Goal: Task Accomplishment & Management: Use online tool/utility

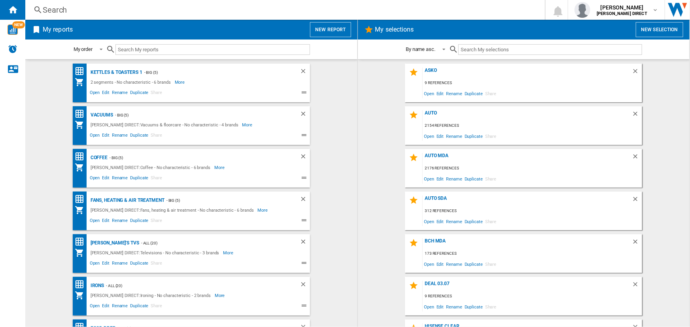
click at [662, 28] on button "New selection" at bounding box center [658, 29] width 47 height 15
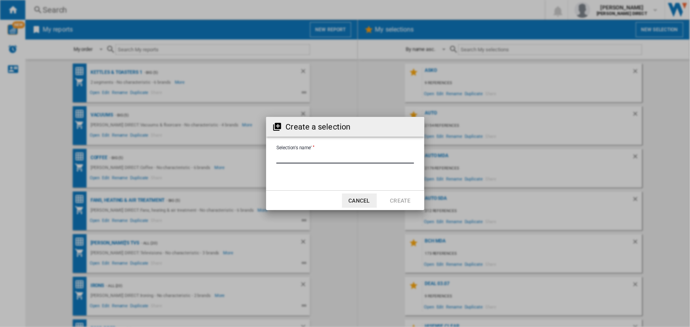
click at [325, 155] on input "Selection's name'" at bounding box center [345, 158] width 138 height 12
click at [351, 201] on button "Cancel" at bounding box center [359, 201] width 35 height 14
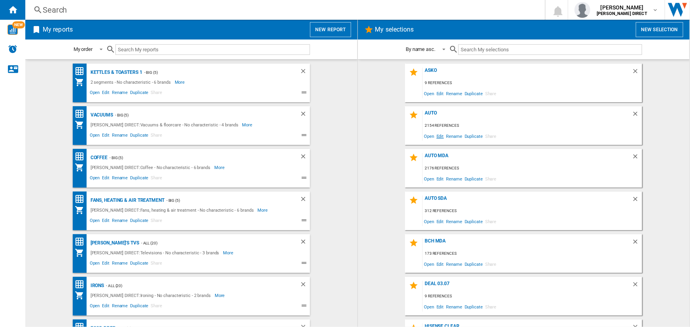
click at [438, 134] on span "Edit" at bounding box center [440, 136] width 10 height 11
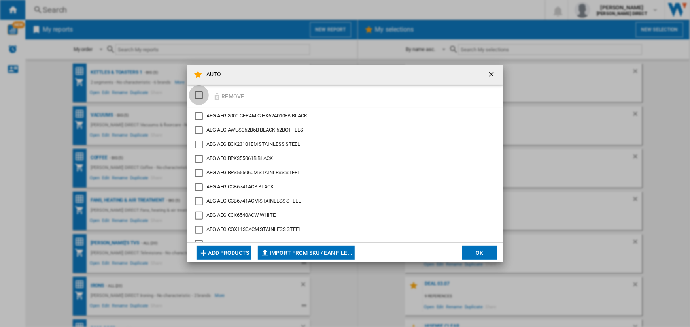
click at [199, 93] on div "SELECTIONS.EDITION_POPUP.SELECT_DESELECT" at bounding box center [199, 95] width 8 height 8
click at [228, 98] on button "Remove" at bounding box center [228, 96] width 37 height 19
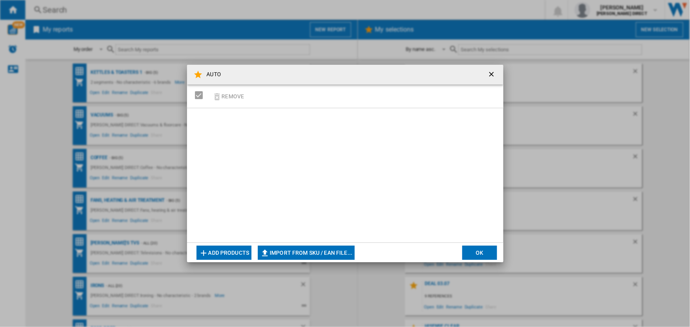
click at [285, 251] on button "Import from SKU / EAN file..." at bounding box center [306, 253] width 97 height 14
type input "**********"
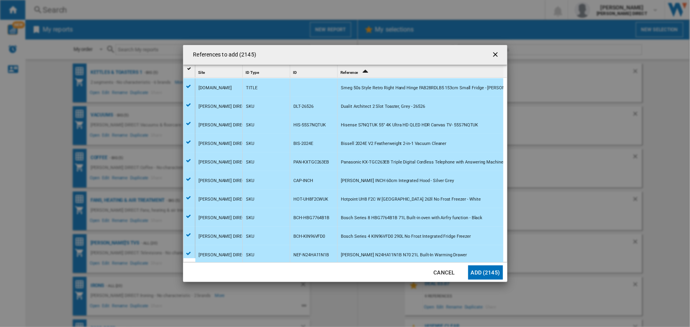
click at [473, 270] on button "Add (2145)" at bounding box center [485, 273] width 35 height 14
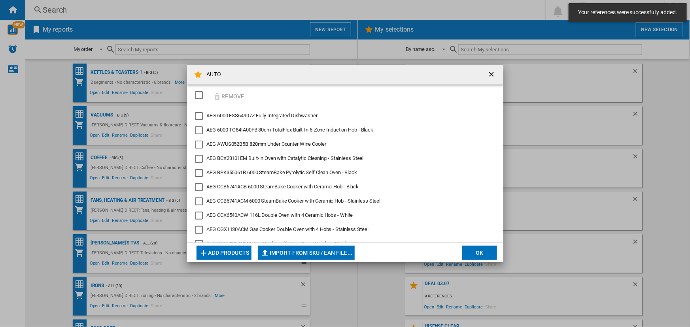
click at [482, 253] on button "OK" at bounding box center [479, 253] width 35 height 14
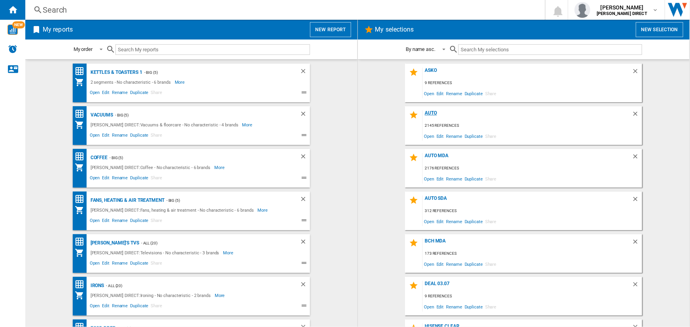
click at [428, 113] on div "AUTO" at bounding box center [526, 115] width 209 height 11
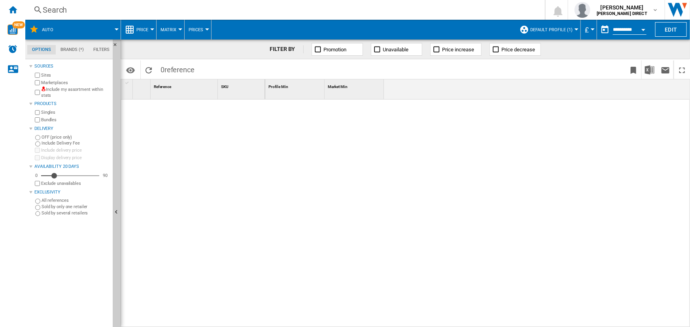
click at [548, 26] on button "Default profile (1)" at bounding box center [553, 30] width 46 height 20
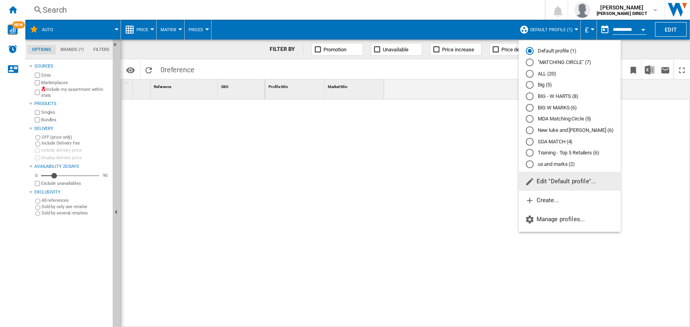
click at [549, 60] on md-radio-button ""MATCHING CIRCLE" (7)" at bounding box center [570, 63] width 88 height 8
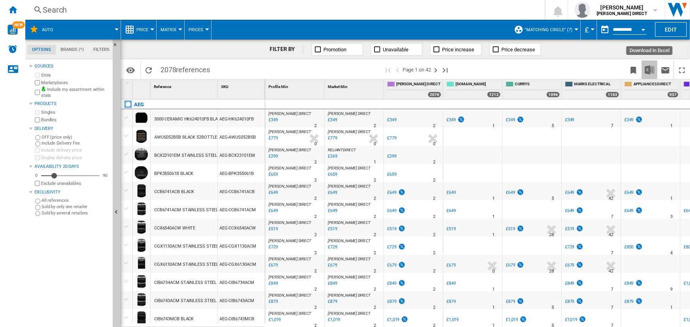
click at [648, 68] on img "Download in Excel" at bounding box center [649, 69] width 9 height 9
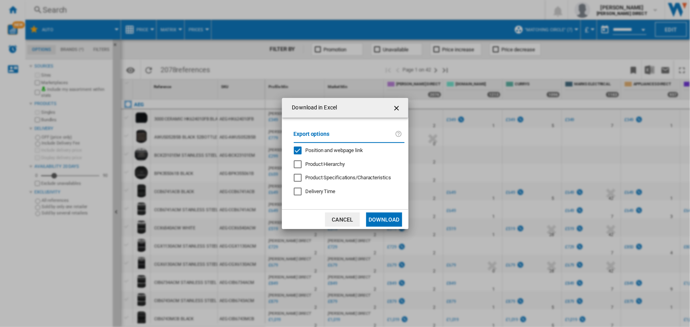
click at [324, 147] on div "Position and webpage link" at bounding box center [334, 150] width 58 height 7
click at [379, 217] on button "Download" at bounding box center [384, 220] width 36 height 14
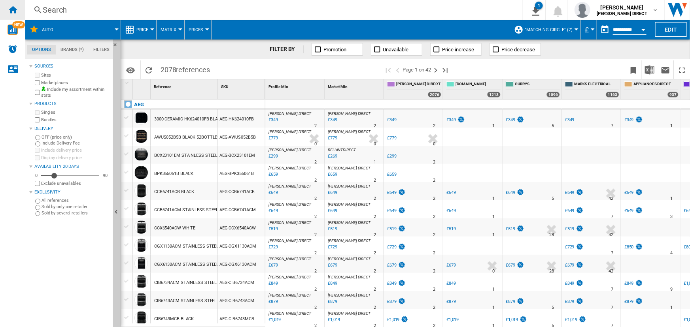
click at [10, 4] on div "Home" at bounding box center [12, 10] width 25 height 20
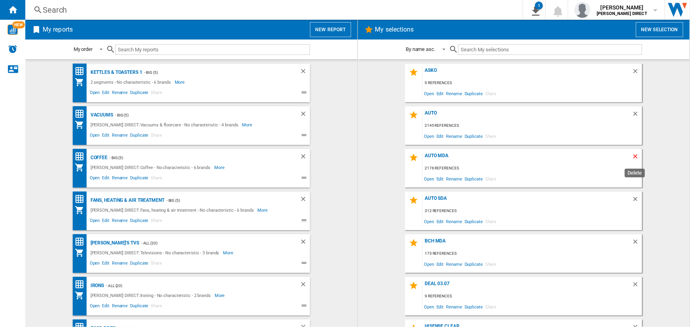
click at [633, 155] on ng-md-icon "Delete" at bounding box center [635, 157] width 9 height 9
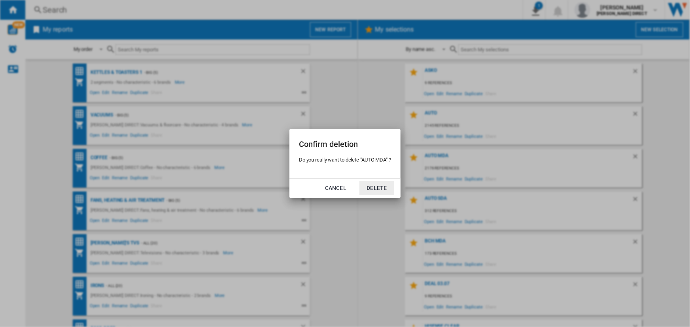
click at [385, 188] on button "Delete" at bounding box center [376, 188] width 35 height 14
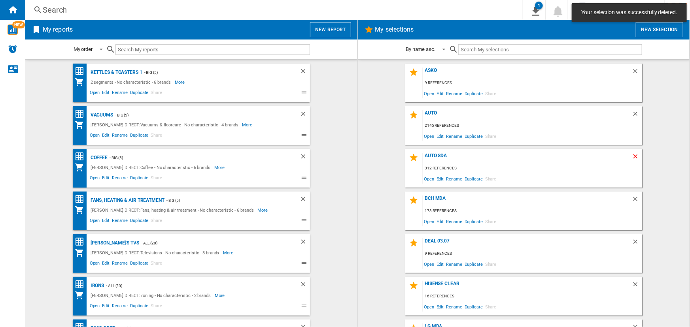
click at [635, 153] on ng-md-icon "Delete" at bounding box center [635, 157] width 9 height 9
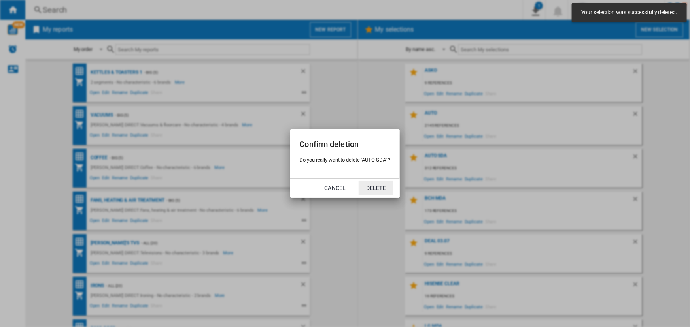
click at [371, 186] on button "Delete" at bounding box center [375, 188] width 35 height 14
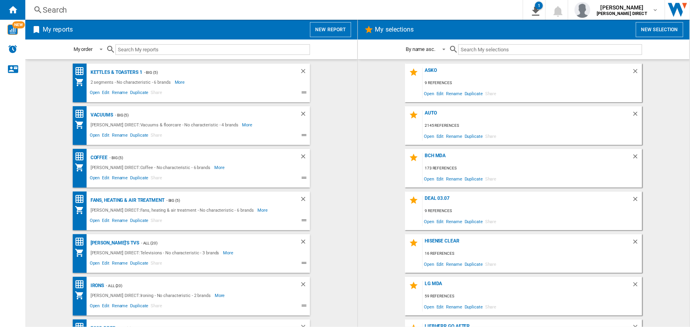
scroll to position [36, 0]
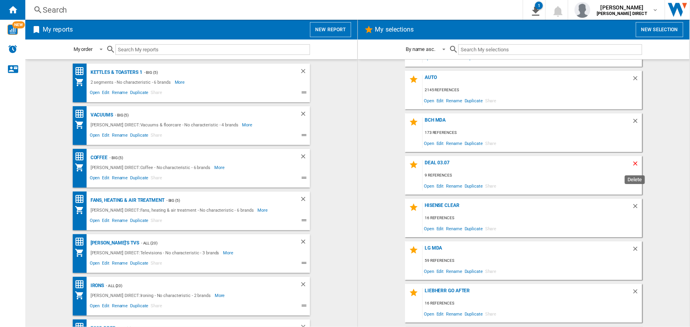
click at [635, 161] on ng-md-icon "Delete" at bounding box center [635, 164] width 9 height 9
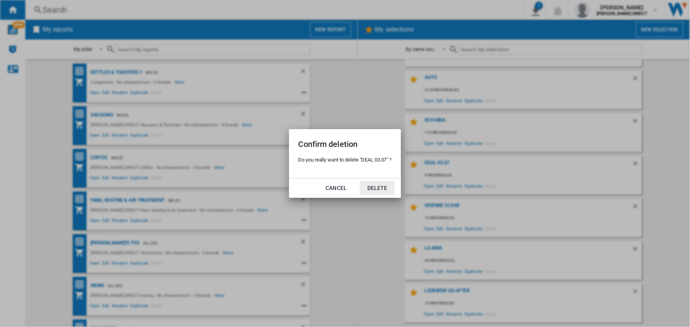
click at [376, 186] on button "Delete" at bounding box center [377, 188] width 35 height 14
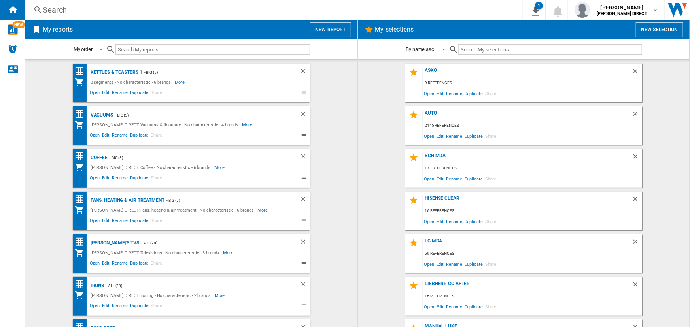
scroll to position [0, 0]
click at [645, 27] on button "New selection" at bounding box center [658, 29] width 47 height 15
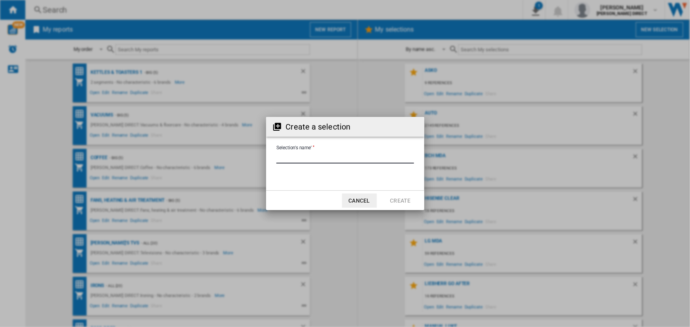
click at [305, 158] on input "Selection's name'" at bounding box center [345, 158] width 138 height 12
type input "******"
click at [403, 197] on button "Create" at bounding box center [400, 201] width 35 height 14
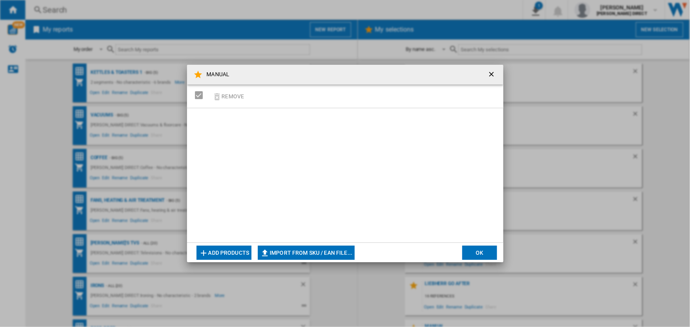
click at [492, 74] on ng-md-icon "getI18NText('BUTTONS.CLOSE_DIALOG')" at bounding box center [491, 74] width 9 height 9
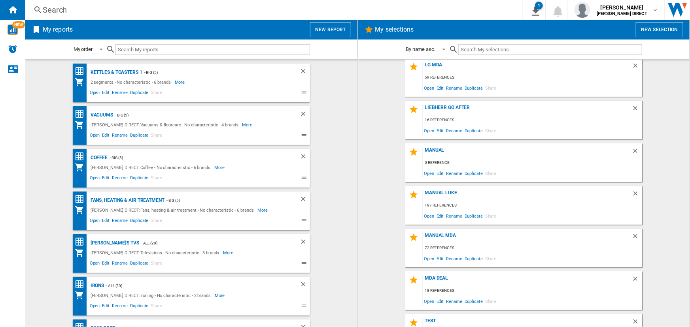
scroll to position [202, 0]
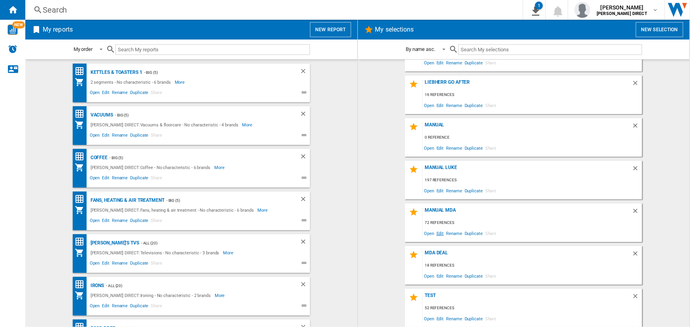
click at [439, 232] on span "Edit" at bounding box center [440, 233] width 10 height 11
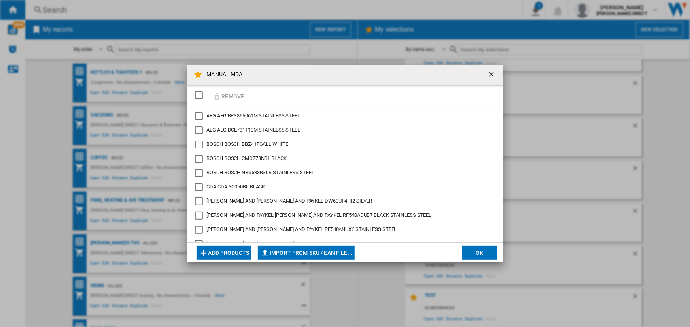
click at [197, 94] on div "SELECTIONS.EDITION_POPUP.SELECT_DESELECT" at bounding box center [199, 95] width 8 height 8
click at [227, 98] on button "Remove" at bounding box center [228, 96] width 37 height 19
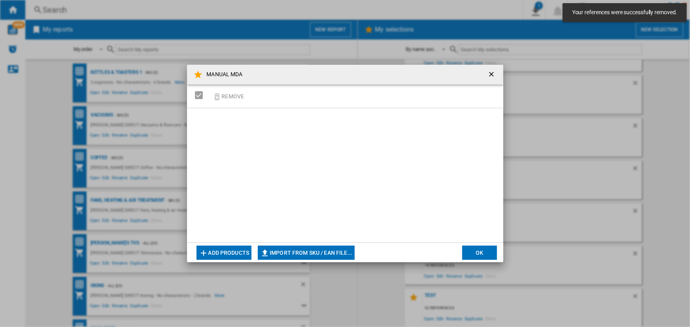
click at [289, 249] on button "Import from SKU / EAN file..." at bounding box center [306, 253] width 97 height 14
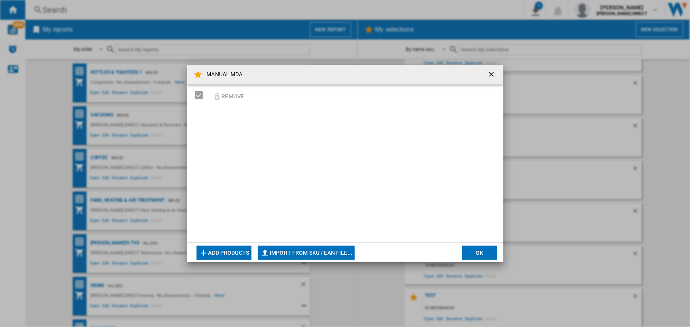
type input "**********"
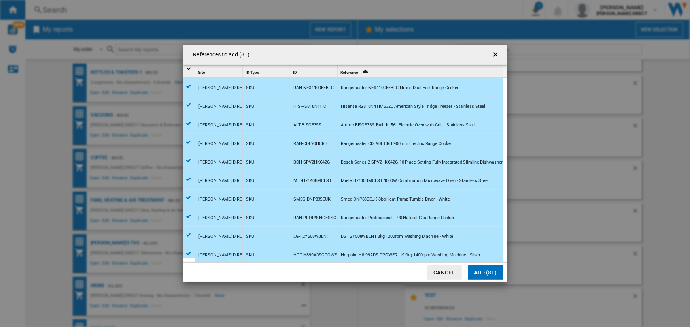
click at [488, 273] on button "Add (81)" at bounding box center [485, 273] width 35 height 14
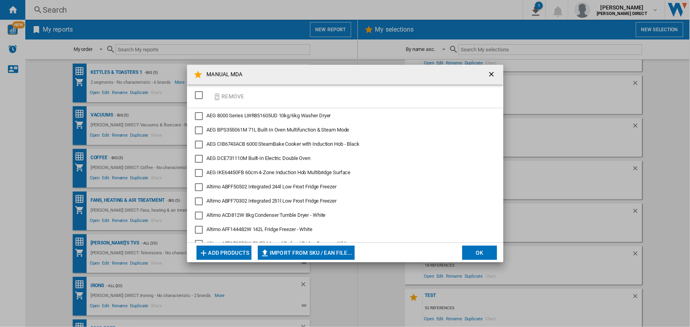
click at [483, 251] on button "OK" at bounding box center [479, 253] width 35 height 14
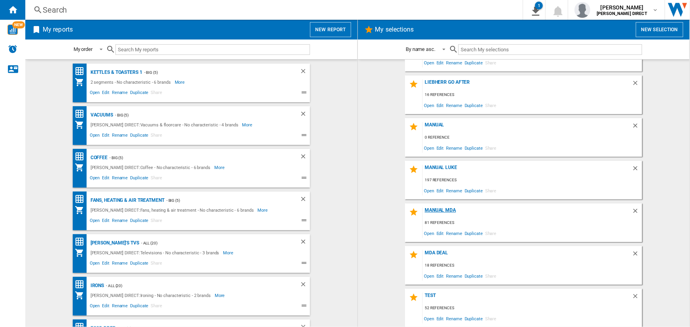
click at [443, 209] on div "MANUAL MDA" at bounding box center [526, 212] width 209 height 11
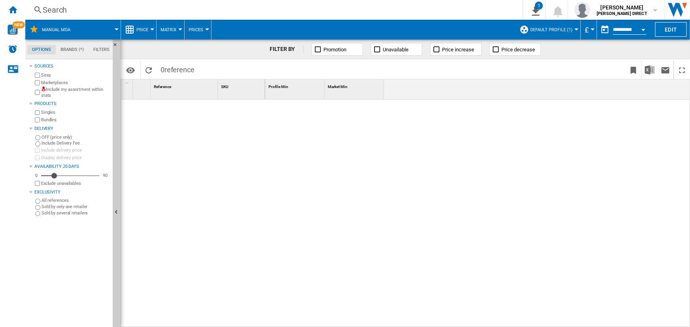
click at [553, 30] on span "Default profile (1)" at bounding box center [551, 29] width 42 height 5
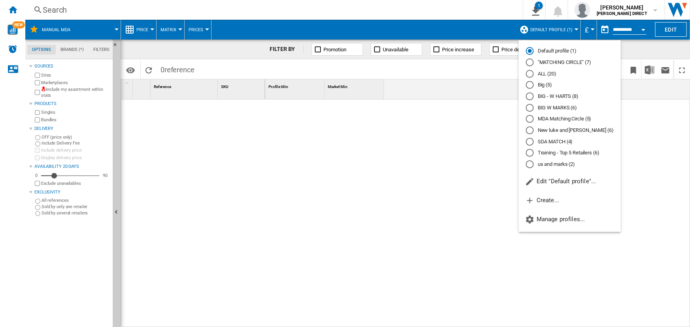
click at [537, 61] on md-radio-button ""MATCHING CIRCLE" (7)" at bounding box center [570, 63] width 88 height 8
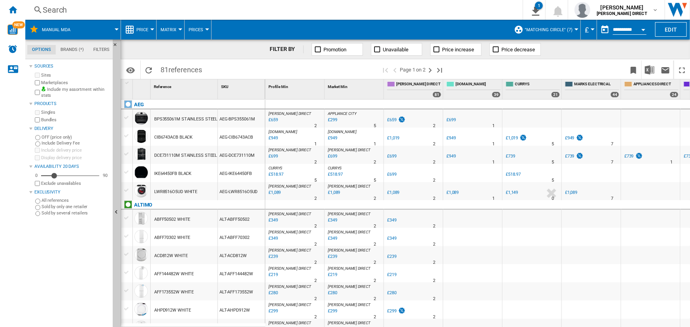
click at [176, 25] on button "Matrix" at bounding box center [170, 30] width 20 height 20
click at [175, 71] on button "Ranking" at bounding box center [175, 67] width 38 height 19
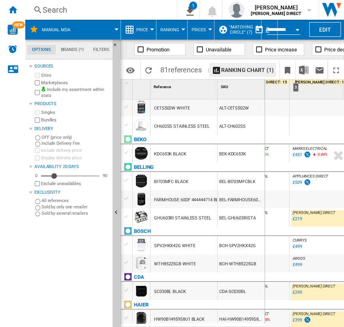
scroll to position [0, 94]
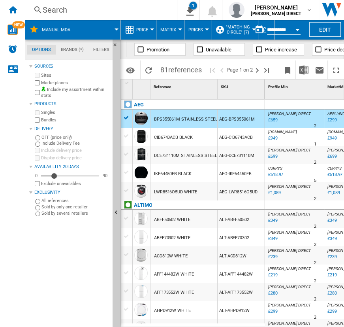
click at [281, 121] on div at bounding box center [280, 125] width 4 height 19
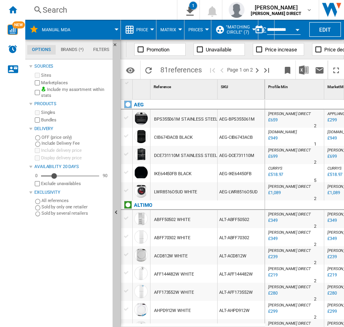
click at [282, 121] on div "%" at bounding box center [284, 120] width 4 height 9
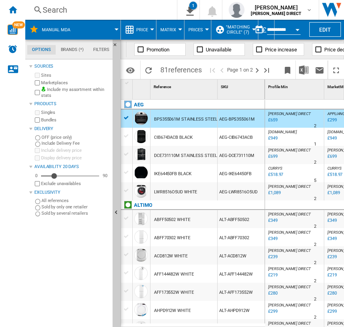
click at [301, 116] on div "[PERSON_NAME] DIRECT : [PERSON_NAME] DIRECT 0.0 % £659 % N/A 2 [PERSON_NAME] DI…" at bounding box center [295, 120] width 56 height 18
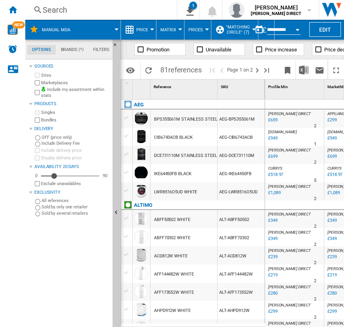
click at [338, 237] on div at bounding box center [339, 244] width 4 height 19
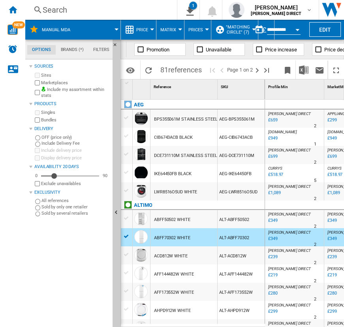
click at [329, 234] on span "[PERSON_NAME] DIRECT" at bounding box center [349, 232] width 43 height 4
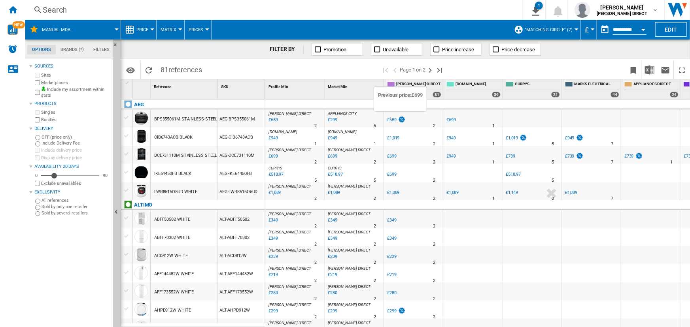
click at [344, 119] on img at bounding box center [402, 119] width 8 height 7
click at [344, 121] on div "[PERSON_NAME] DIRECT 0.0 % £659 % N/A 2 [PERSON_NAME] DIRECT" at bounding box center [413, 120] width 56 height 18
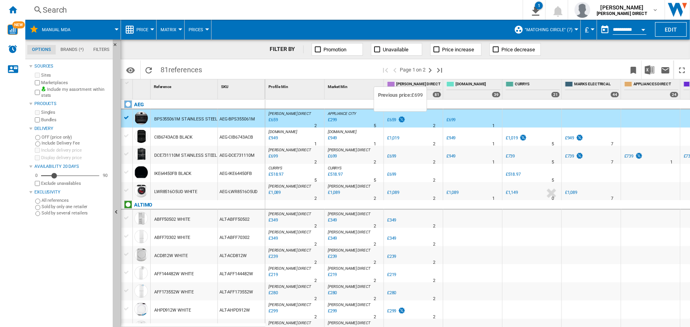
click at [344, 119] on div "%" at bounding box center [411, 120] width 4 height 9
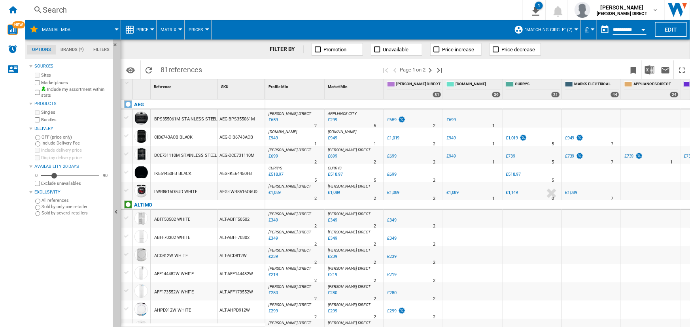
click at [178, 28] on div at bounding box center [180, 29] width 4 height 2
click at [178, 63] on button "Ranking" at bounding box center [175, 67] width 38 height 19
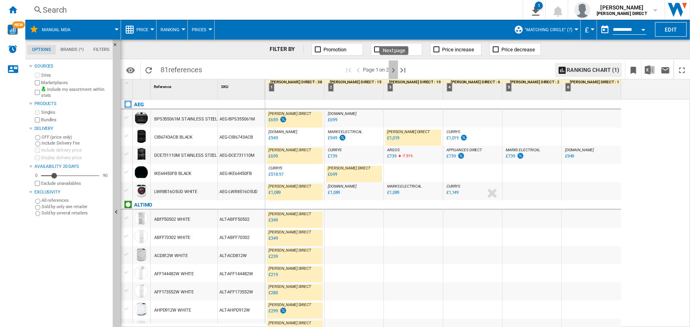
click at [344, 70] on ng-md-icon "Next page" at bounding box center [392, 70] width 9 height 9
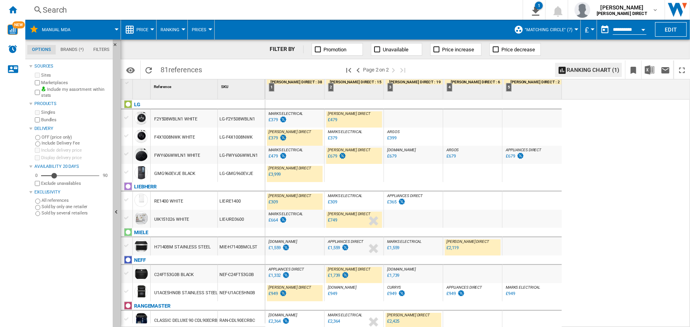
click at [344, 27] on input "**********" at bounding box center [630, 30] width 34 height 7
click at [344, 28] on button "Open calendar" at bounding box center [643, 28] width 14 height 14
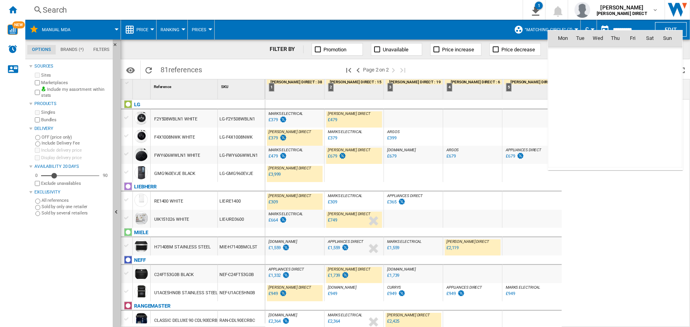
scroll to position [3770, 0]
click at [344, 54] on span "[DATE]" at bounding box center [565, 55] width 16 height 6
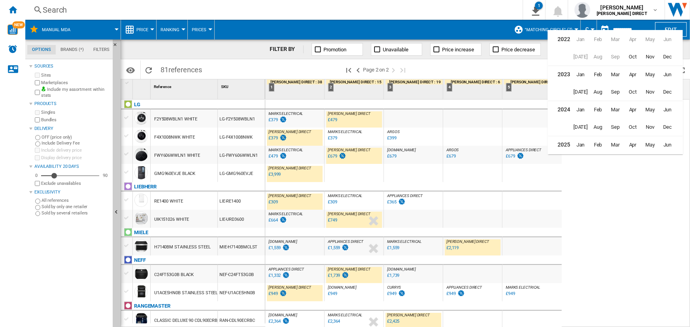
scroll to position [19, 0]
click at [344, 140] on span "Sep" at bounding box center [615, 144] width 16 height 16
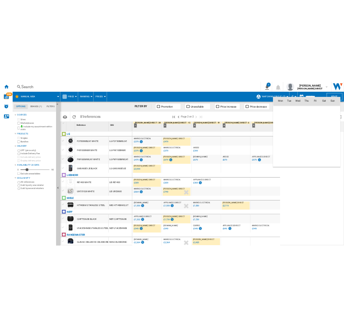
scroll to position [3665, 0]
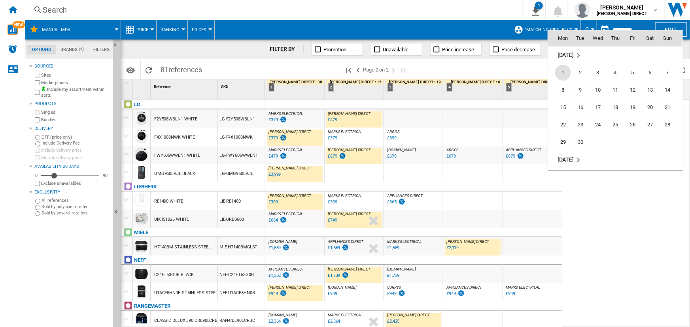
click at [344, 68] on span "1" at bounding box center [563, 73] width 16 height 16
type input "**********"
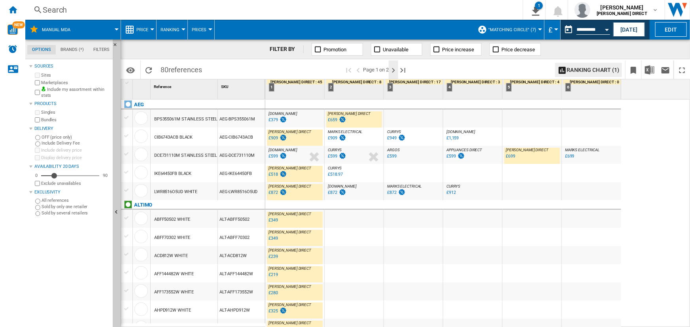
click at [344, 69] on ng-md-icon "Next page" at bounding box center [392, 70] width 9 height 9
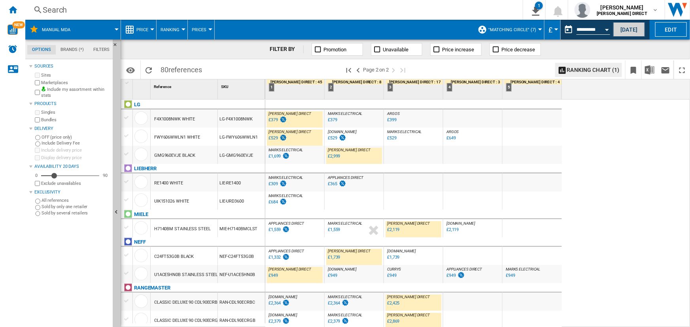
click at [344, 24] on button "[DATE]" at bounding box center [629, 29] width 32 height 15
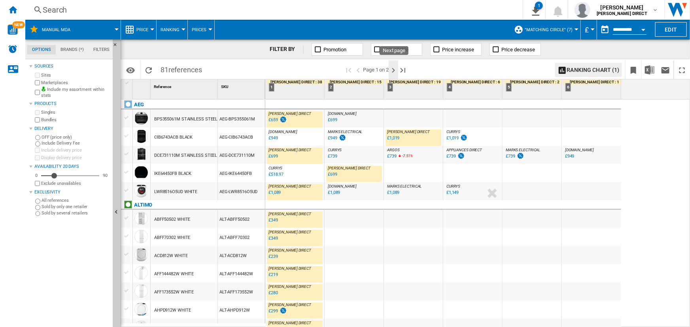
click at [344, 67] on ng-md-icon "Next page" at bounding box center [392, 70] width 9 height 9
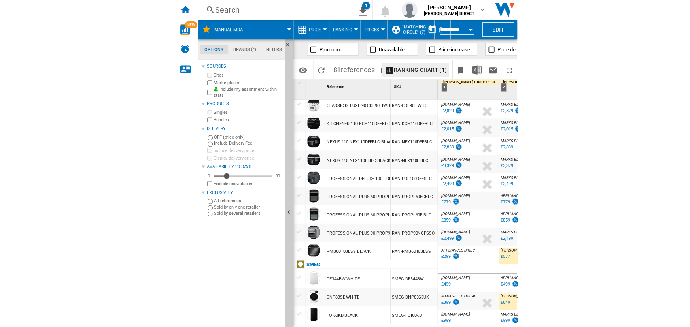
scroll to position [392, 0]
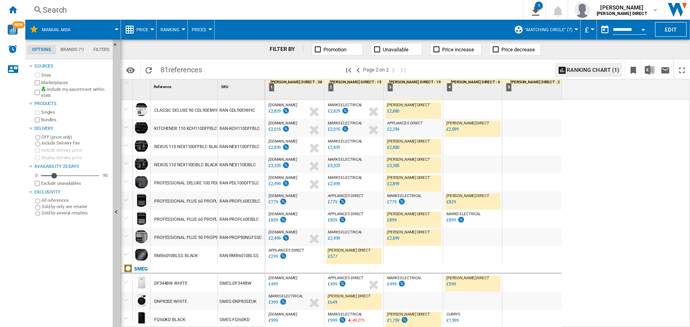
click at [344, 181] on div "MARKS ELECTRICAL : MARKS ELECTRICAL -20.9 % £379 % N/A MARKS ELECTRICAL : MARKS…" at bounding box center [477, 214] width 425 height 228
